Goal: Task Accomplishment & Management: Manage account settings

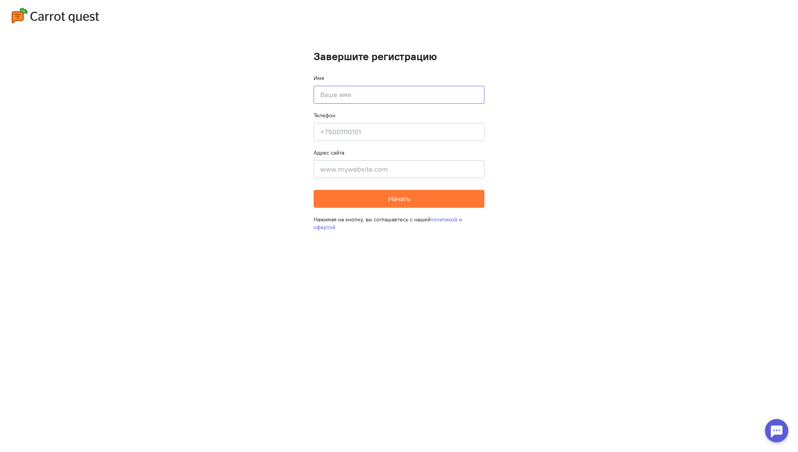
click at [346, 101] on input at bounding box center [399, 95] width 171 height 18
click at [346, 209] on div "Нажимая на кнопку, вы соглашаетесь с нашей политикой и офертой" at bounding box center [399, 223] width 171 height 31
click at [353, 200] on button "Начать" at bounding box center [399, 199] width 171 height 18
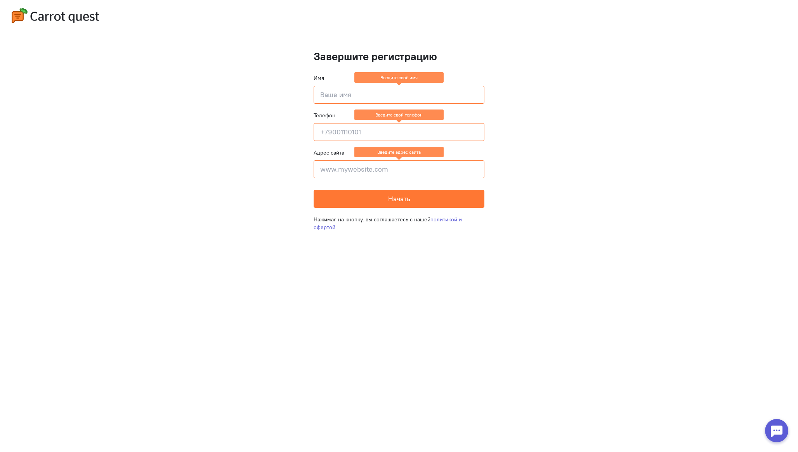
click at [373, 94] on input at bounding box center [399, 95] width 171 height 18
type input "fds"
click at [347, 141] on input at bounding box center [399, 132] width 171 height 18
type input "f"
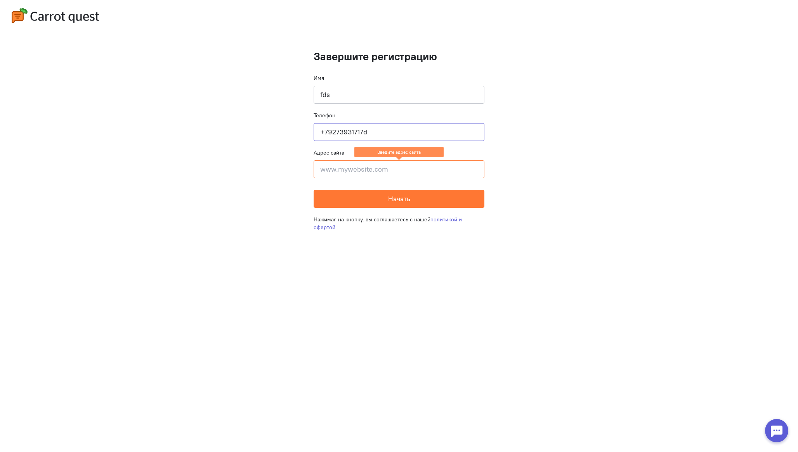
type input "+79273931717d"
click at [365, 166] on input at bounding box center [399, 169] width 171 height 18
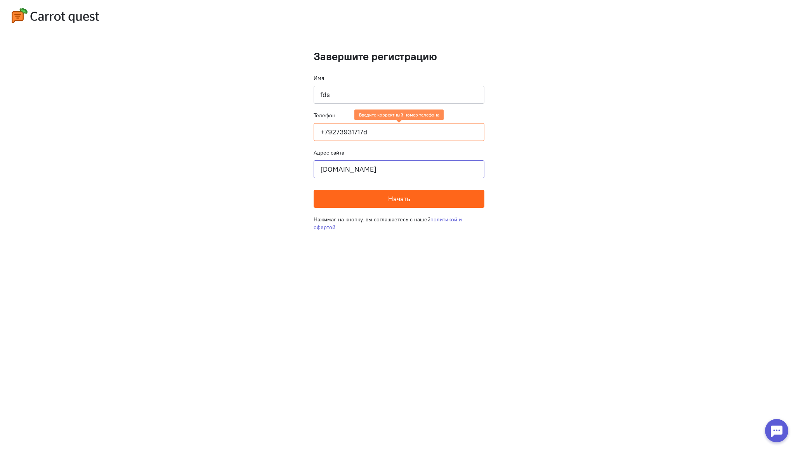
type input "[DOMAIN_NAME]"
click at [394, 199] on span "Начать" at bounding box center [399, 198] width 22 height 9
click at [371, 132] on input "+79273931717d" at bounding box center [399, 132] width 171 height 18
type input "[PHONE_NUMBER]"
click at [378, 194] on button "Начать" at bounding box center [399, 199] width 171 height 18
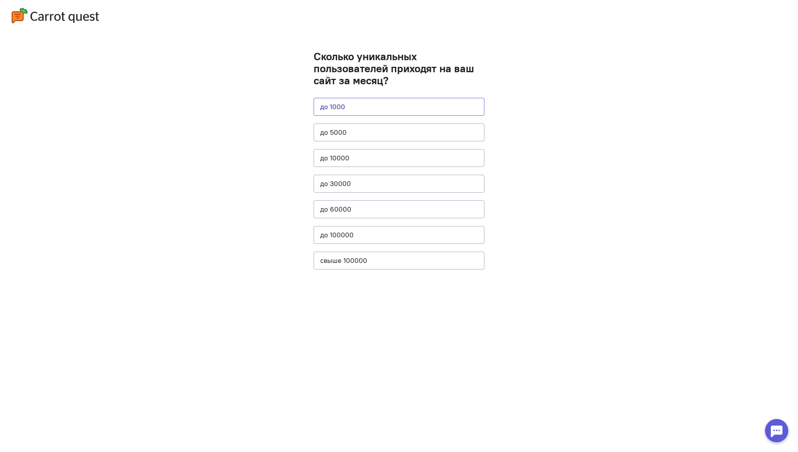
click at [375, 107] on button "до 1000" at bounding box center [399, 107] width 171 height 18
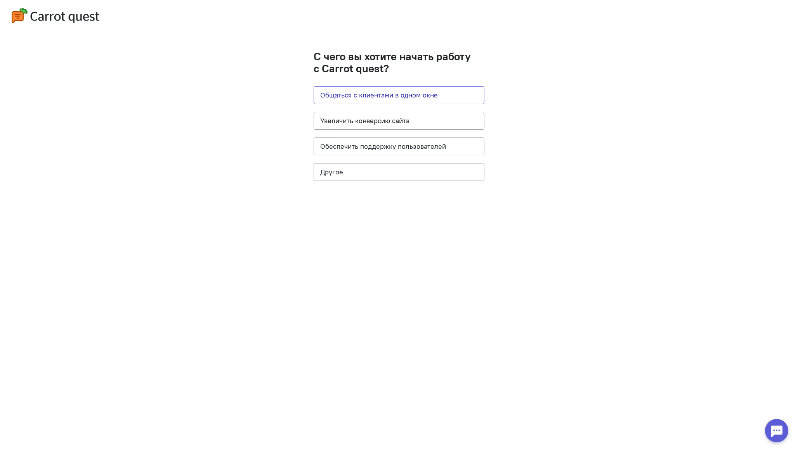
click at [396, 97] on button "Общаться с клиентами в одном окне" at bounding box center [399, 95] width 171 height 18
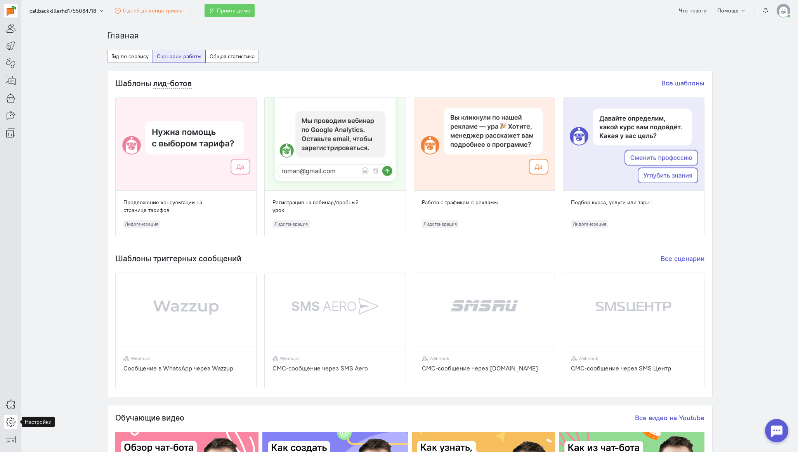
click at [13, 420] on icon at bounding box center [11, 421] width 10 height 9
click at [52, 359] on link "Общие настройки" at bounding box center [62, 358] width 82 height 12
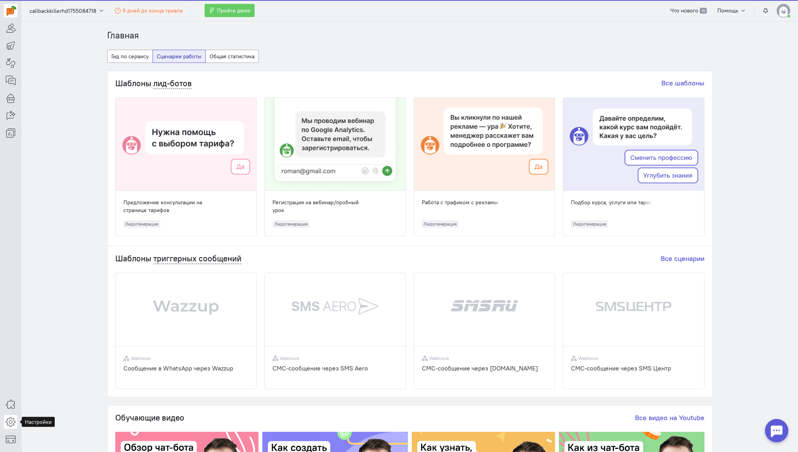
click at [7, 425] on icon at bounding box center [11, 421] width 10 height 9
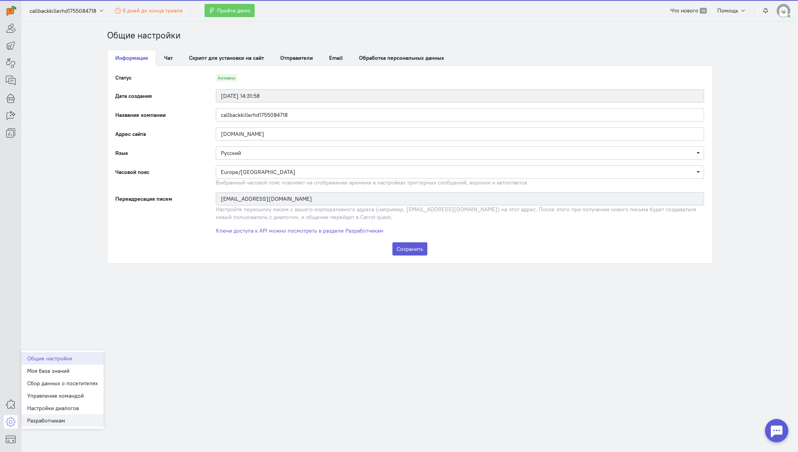
click at [65, 422] on link "Разработчикам" at bounding box center [62, 420] width 82 height 12
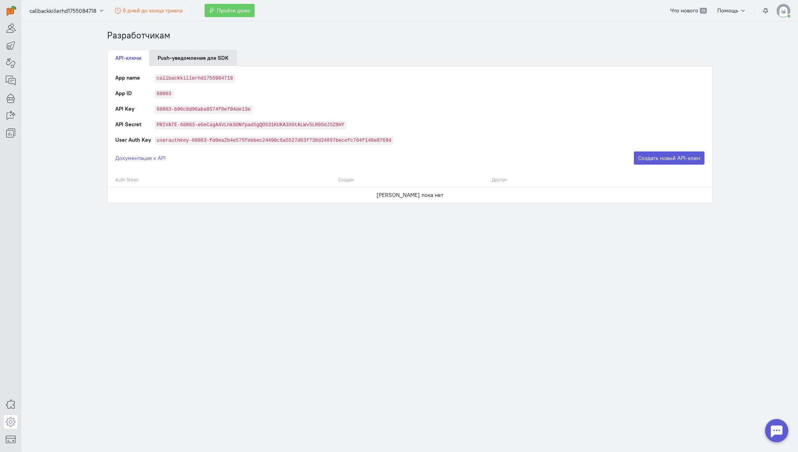
click at [191, 61] on link "Push-уведомления для SDK" at bounding box center [193, 58] width 87 height 16
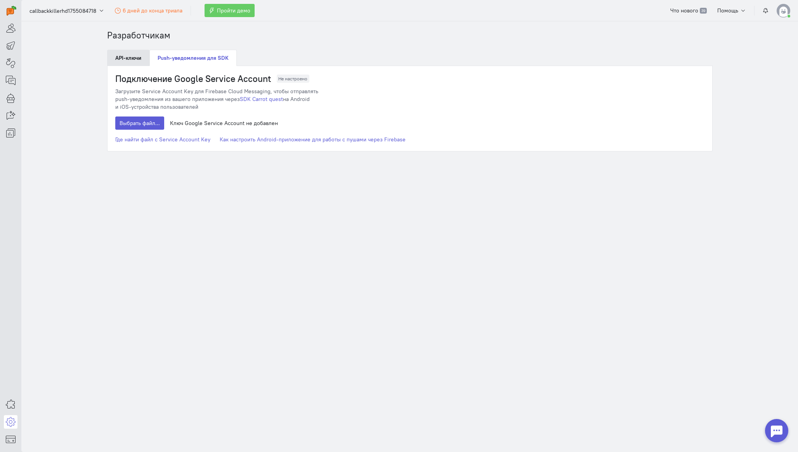
click at [136, 58] on link "API-ключи" at bounding box center [128, 58] width 42 height 16
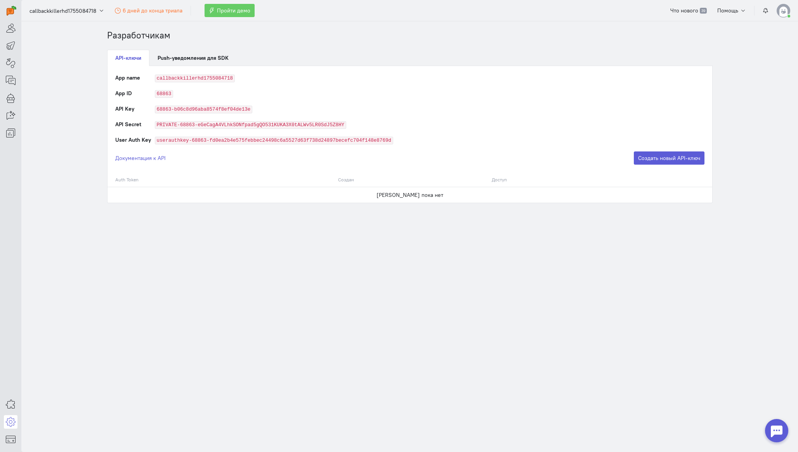
click at [215, 110] on code "68863-b06c8d96aba8574f8ef04de13e" at bounding box center [204, 110] width 98 height 8
click at [162, 94] on code "68863" at bounding box center [164, 94] width 19 height 8
copy code "68863"
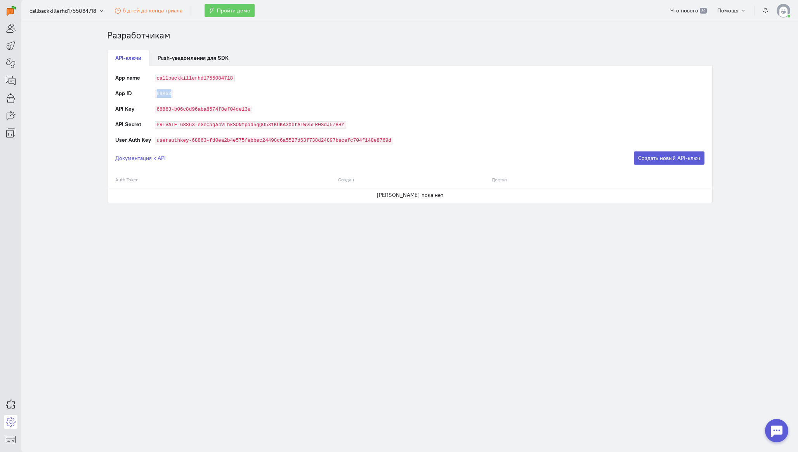
copy code "68863"
drag, startPoint x: 249, startPoint y: 110, endPoint x: 153, endPoint y: 110, distance: 95.9
click at [153, 110] on tr "API Key 68863-b06c8d96aba8574f8ef04de13e" at bounding box center [410, 113] width 590 height 16
copy tr "68863-b06c8d96aba8574f8ef04de13e"
click at [161, 90] on code "68863" at bounding box center [164, 94] width 19 height 8
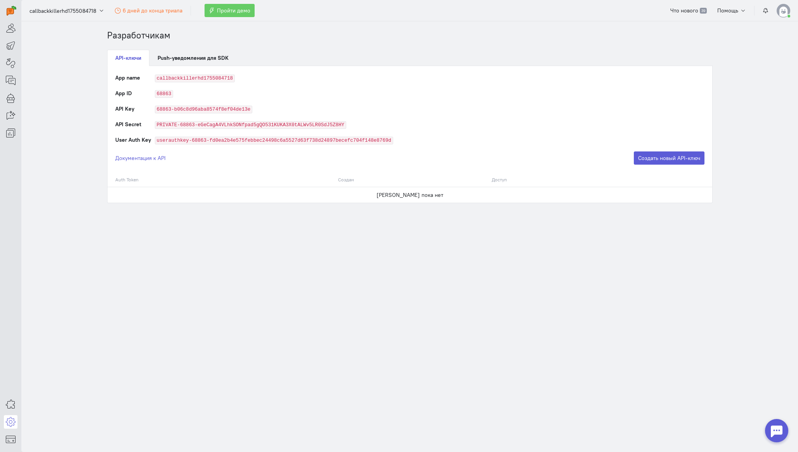
click at [160, 92] on code "68863" at bounding box center [164, 94] width 19 height 8
click at [170, 92] on code "68863" at bounding box center [164, 94] width 19 height 8
click at [162, 94] on code "68863" at bounding box center [164, 94] width 19 height 8
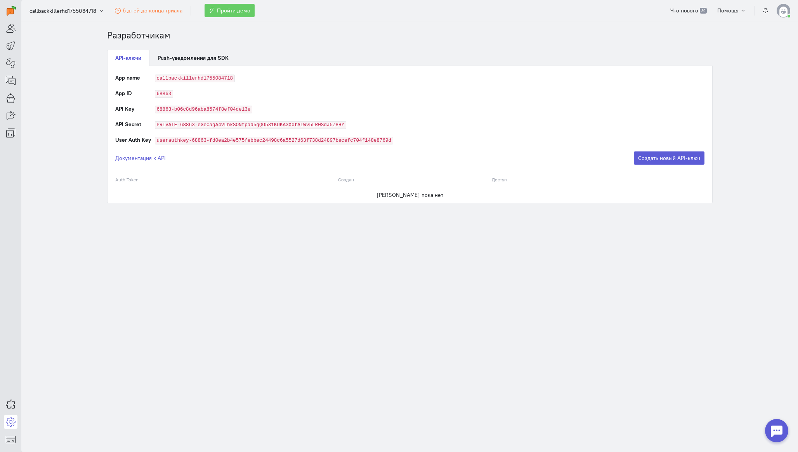
click at [162, 94] on code "68863" at bounding box center [164, 94] width 19 height 8
copy code "68863"
drag, startPoint x: 250, startPoint y: 110, endPoint x: 155, endPoint y: 112, distance: 94.8
click at [155, 112] on code "68863-b06c8d96aba8574f8ef04de13e" at bounding box center [204, 110] width 98 height 8
copy code "68863-b06c8d96aba8574f8ef04de13e"
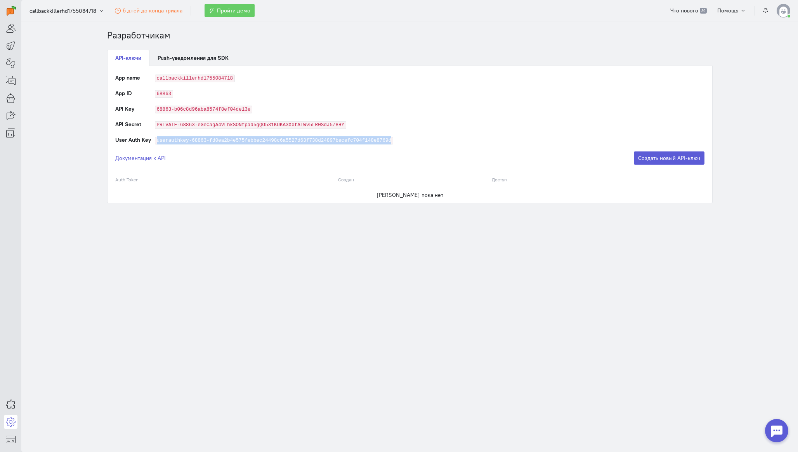
drag, startPoint x: 390, startPoint y: 140, endPoint x: 154, endPoint y: 141, distance: 236.5
click at [155, 141] on code "userauthkey-68863-fd0ea2b4e575febbec24498c6a5527d63f738d24897becefc704f148e8769d" at bounding box center [274, 141] width 239 height 8
copy code "userauthkey-68863-fd0ea2b4e575febbec24498c6a5527d63f738d24897becefc704f148e8769d"
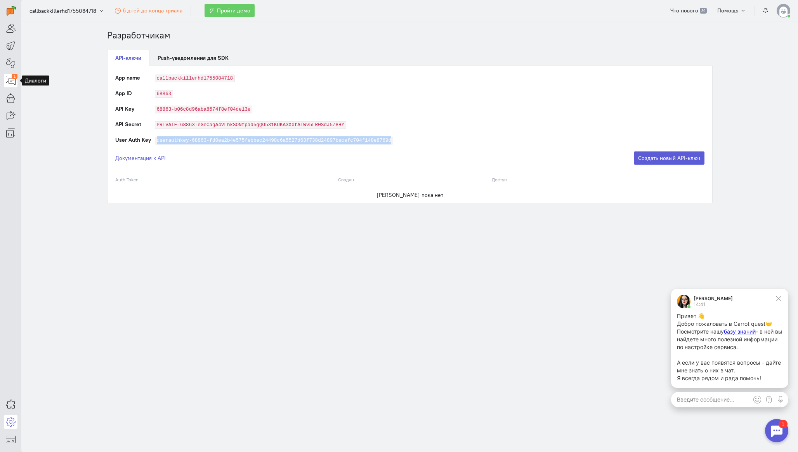
click at [6, 85] on link "1" at bounding box center [11, 81] width 14 height 14
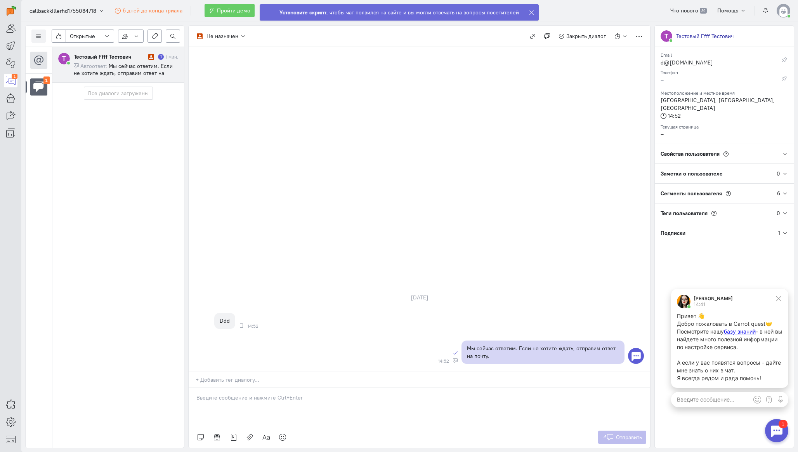
click at [114, 53] on div "Тестовый Ffff Тестович" at bounding box center [110, 57] width 73 height 8
click at [128, 60] on div "Тестовый Ffff Тестович" at bounding box center [110, 57] width 73 height 8
click at [130, 71] on span "Мы сейчас ответим. Если не хотите ждать, отправим ответ на почту." at bounding box center [123, 73] width 99 height 21
click at [532, 13] on icon at bounding box center [532, 13] width 6 height 6
